Goal: Navigation & Orientation: Understand site structure

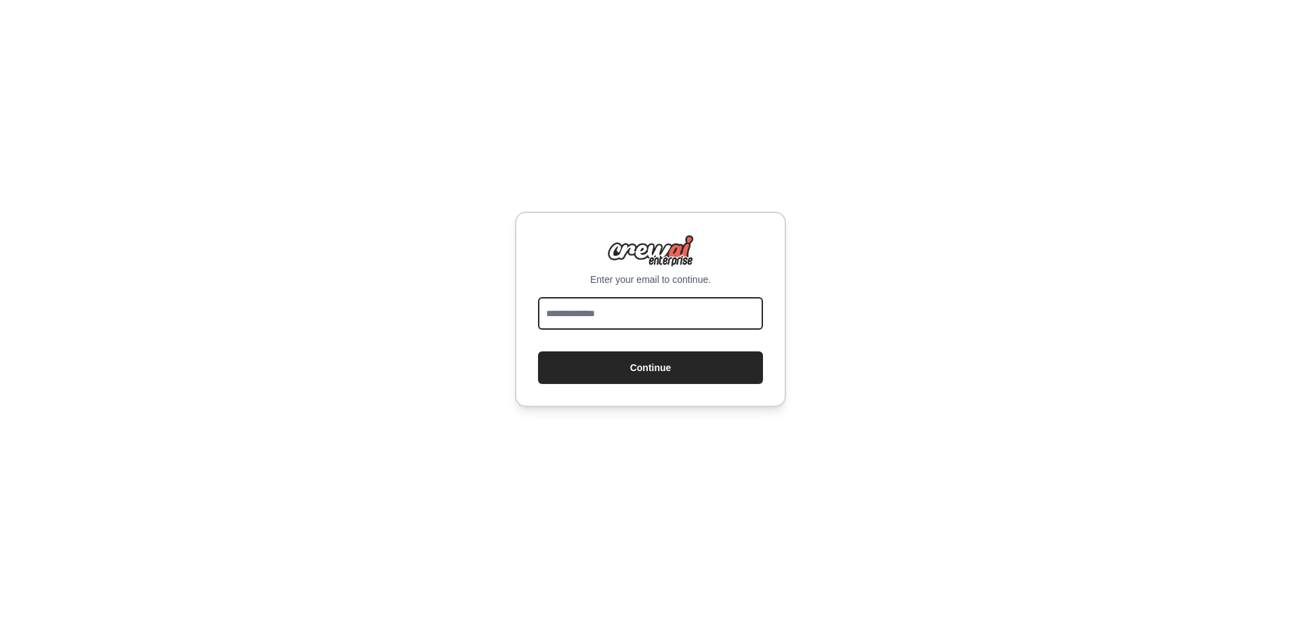
click at [613, 315] on input "email" at bounding box center [650, 313] width 225 height 33
type input "**********"
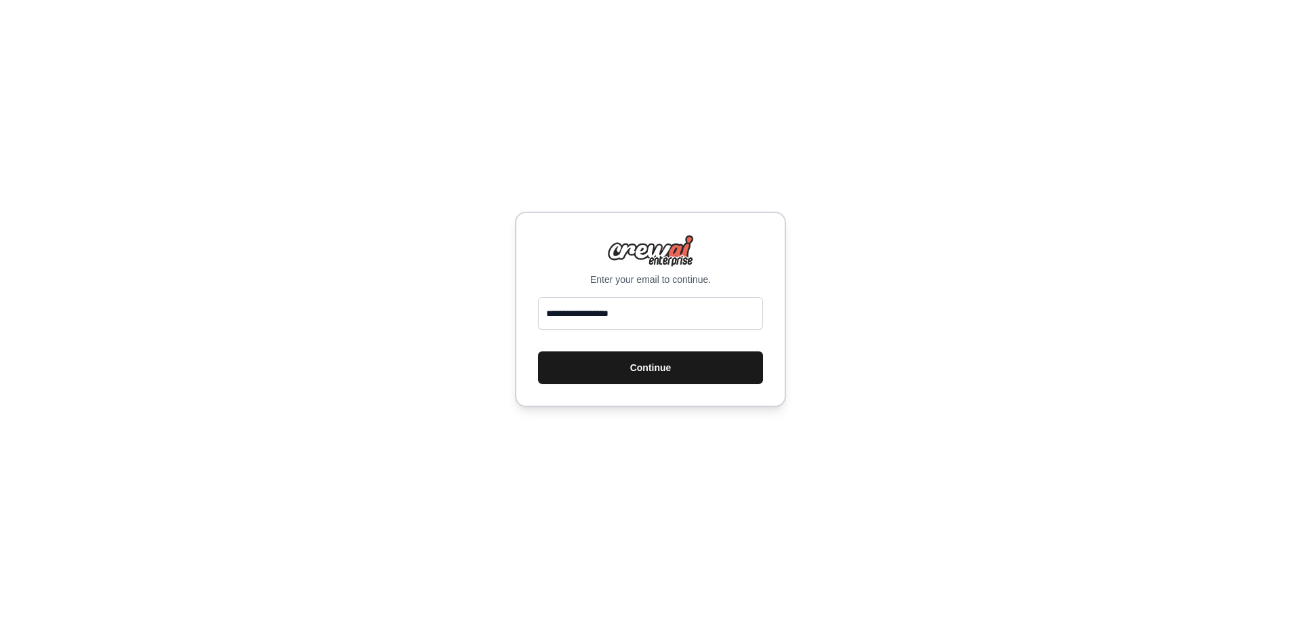
click at [615, 364] on button "Continue" at bounding box center [650, 367] width 225 height 33
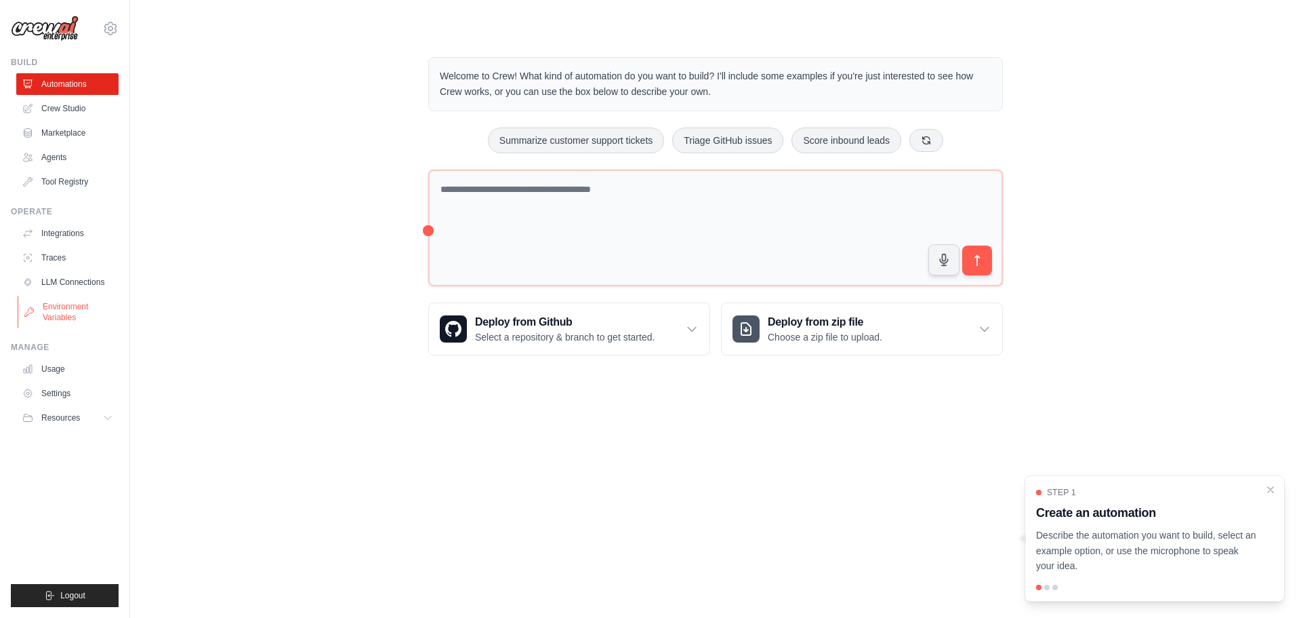
click at [54, 318] on link "Environment Variables" at bounding box center [69, 312] width 102 height 33
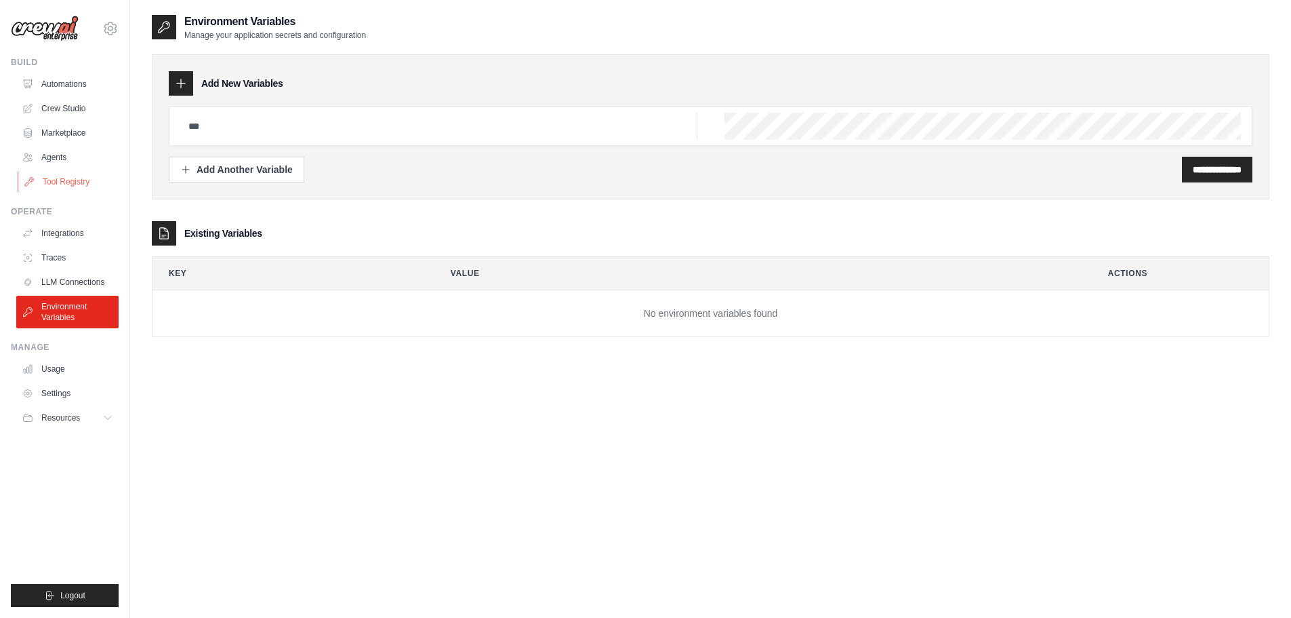
click at [58, 177] on link "Tool Registry" at bounding box center [69, 182] width 102 height 22
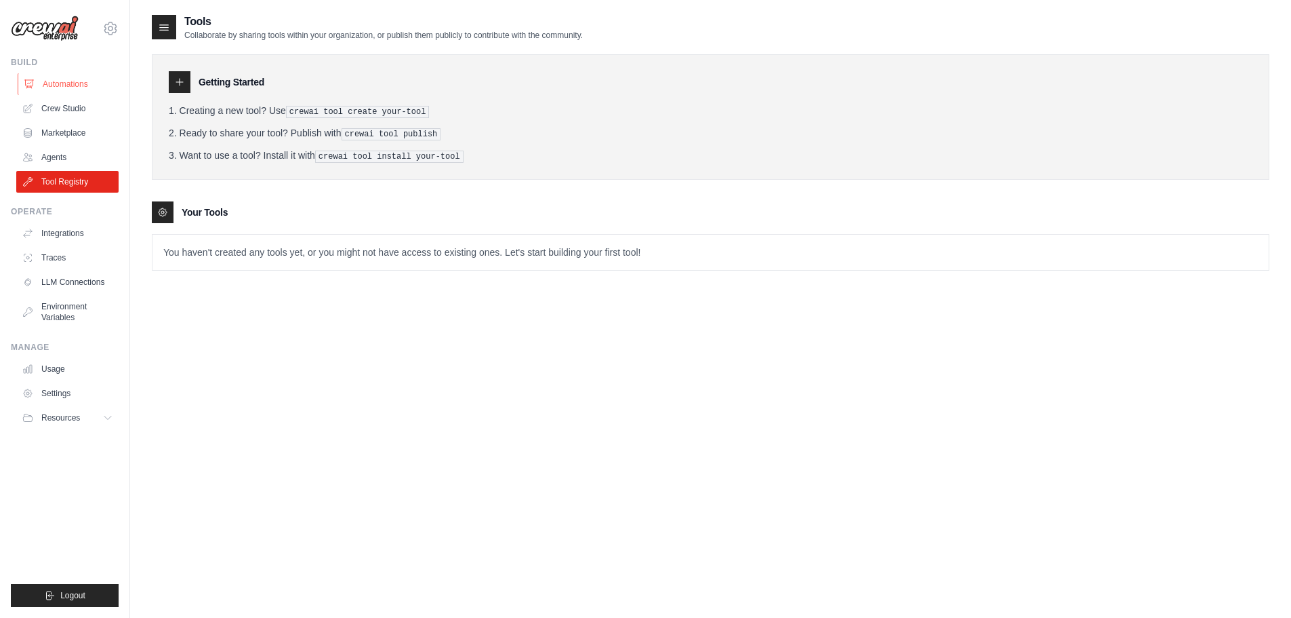
click at [61, 77] on link "Automations" at bounding box center [69, 84] width 102 height 22
